Goal: Book appointment/travel/reservation

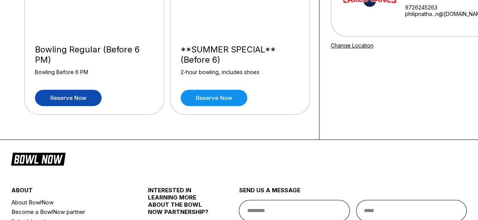
scroll to position [111, 0]
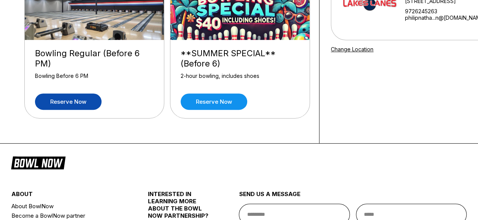
click at [78, 99] on link "Reserve now" at bounding box center [68, 101] width 67 height 16
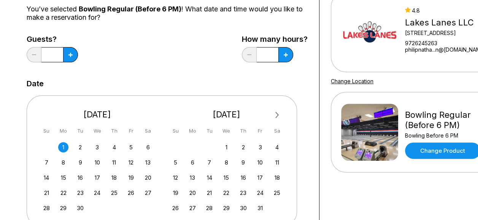
scroll to position [80, 0]
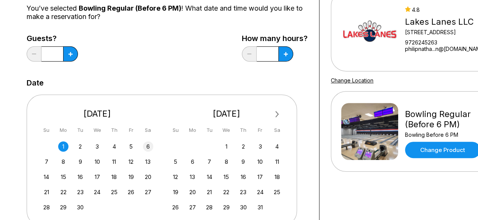
click at [147, 144] on div "6" at bounding box center [148, 146] width 10 height 10
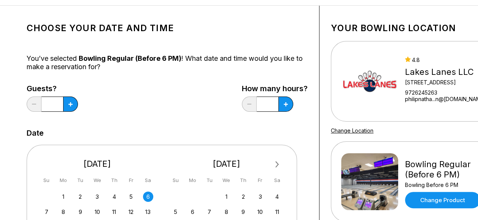
scroll to position [28, 0]
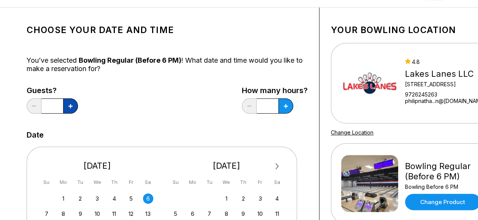
click at [66, 106] on button at bounding box center [70, 105] width 15 height 15
type input "*"
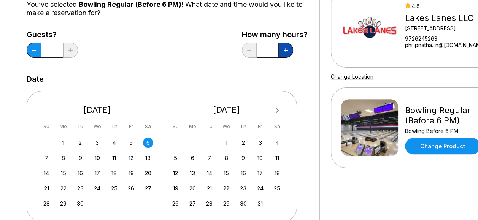
scroll to position [84, 0]
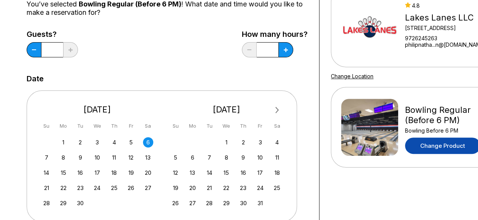
click at [429, 148] on link "Change Product" at bounding box center [442, 146] width 75 height 16
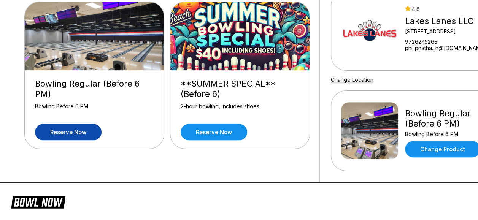
scroll to position [0, 0]
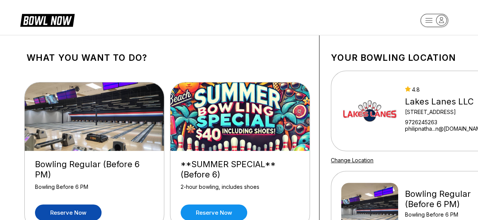
click at [429, 19] on rect "button" at bounding box center [434, 20] width 28 height 13
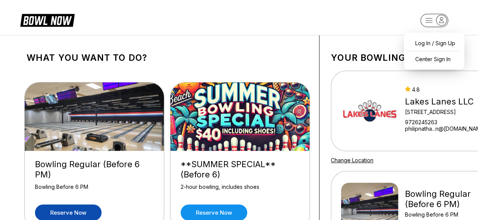
click at [440, 21] on icon "button" at bounding box center [441, 19] width 5 height 5
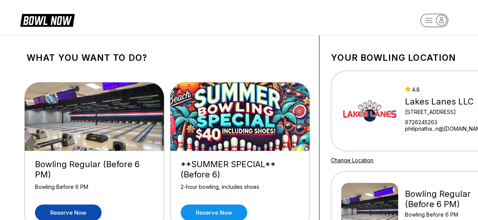
click at [440, 21] on icon "button" at bounding box center [441, 19] width 5 height 5
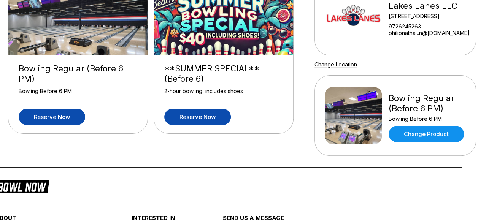
scroll to position [97, 16]
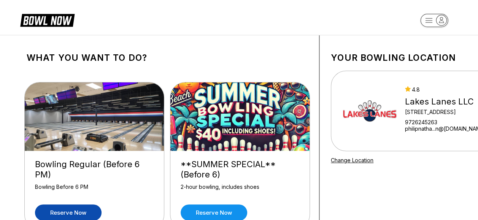
click at [70, 212] on link "Reserve now" at bounding box center [68, 212] width 67 height 16
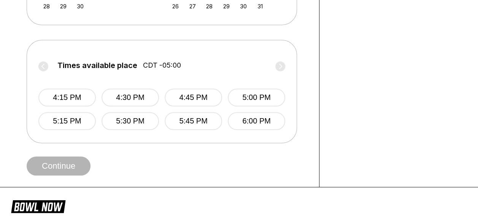
scroll to position [283, 0]
